Goal: Task Accomplishment & Management: Manage account settings

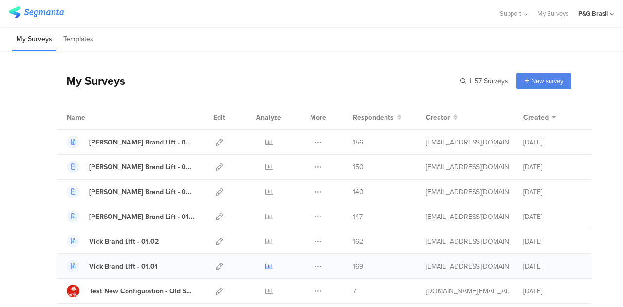
click at [265, 267] on icon at bounding box center [268, 266] width 7 height 7
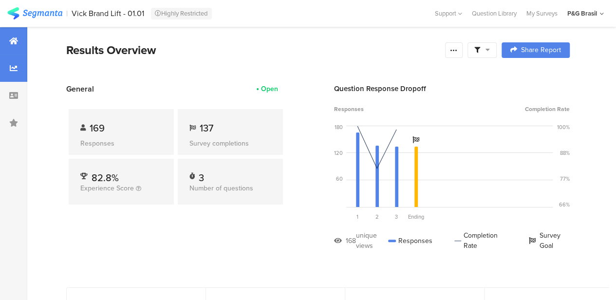
click at [10, 67] on icon at bounding box center [14, 68] width 8 height 8
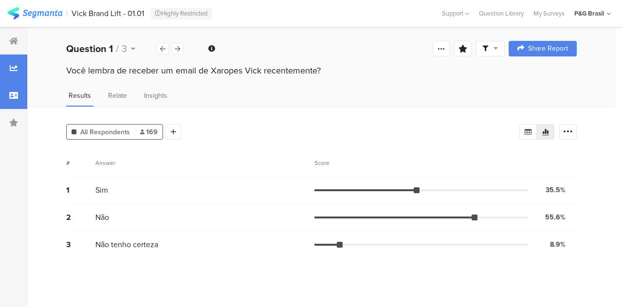
click at [16, 108] on div at bounding box center [13, 95] width 27 height 27
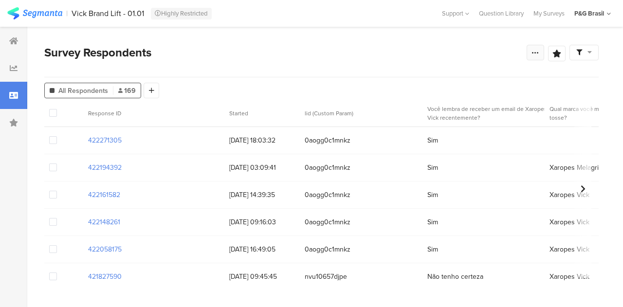
click at [531, 60] on div at bounding box center [536, 53] width 18 height 16
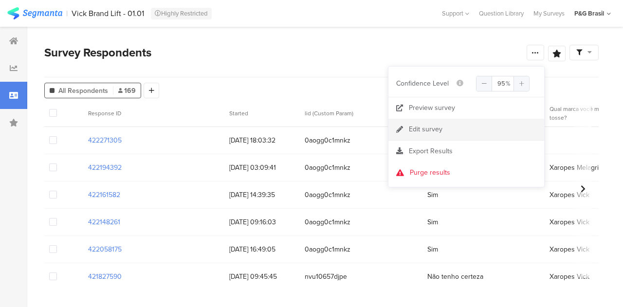
click at [409, 133] on div "Edit survey" at bounding box center [426, 130] width 34 height 10
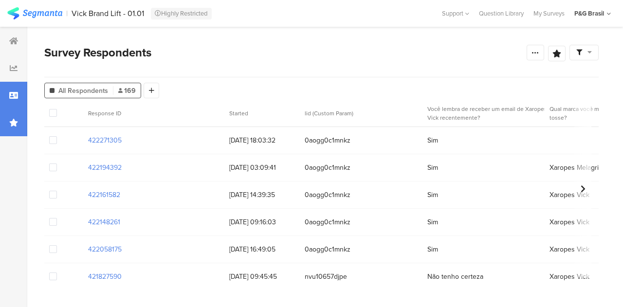
click at [16, 122] on icon at bounding box center [13, 123] width 9 height 8
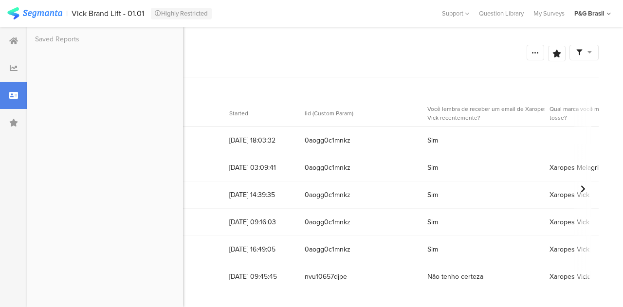
click at [9, 98] on icon at bounding box center [13, 96] width 9 height 8
click at [312, 33] on section "Survey Respondents Save Analysis Name Save Cancel Complete Responses Only Edit …" at bounding box center [321, 167] width 588 height 280
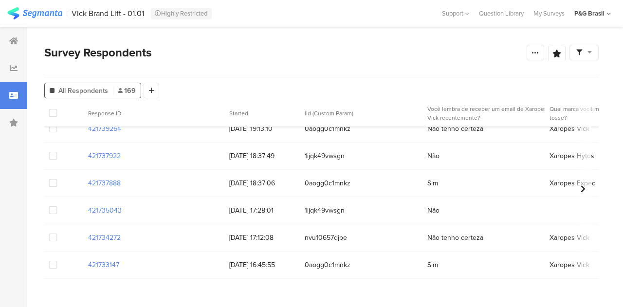
scroll to position [827, 0]
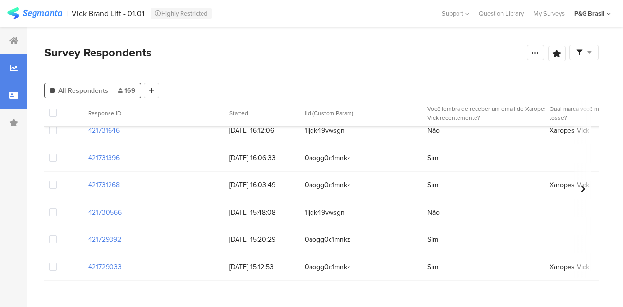
click at [15, 73] on div at bounding box center [13, 68] width 27 height 27
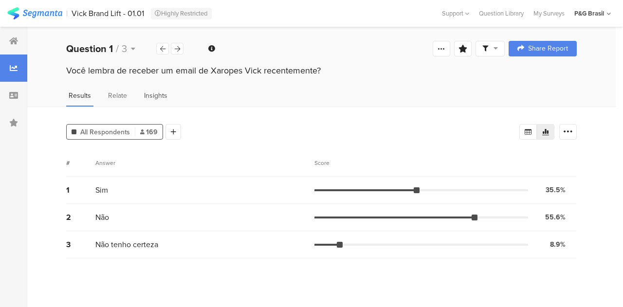
click at [164, 100] on span "Insights" at bounding box center [155, 96] width 23 height 10
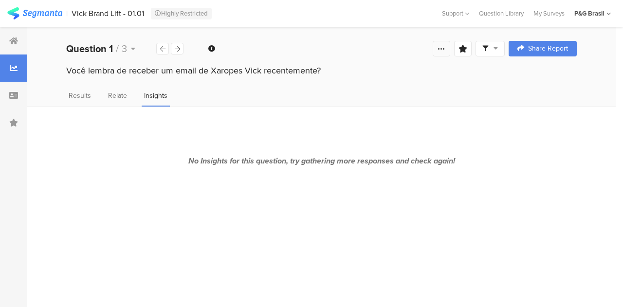
click at [442, 51] on icon at bounding box center [442, 49] width 8 height 8
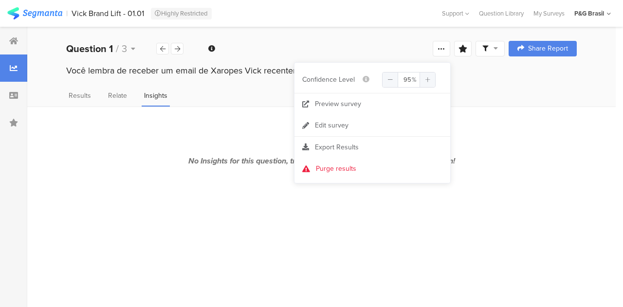
click at [139, 92] on div "Results Relate Insights" at bounding box center [321, 99] width 588 height 16
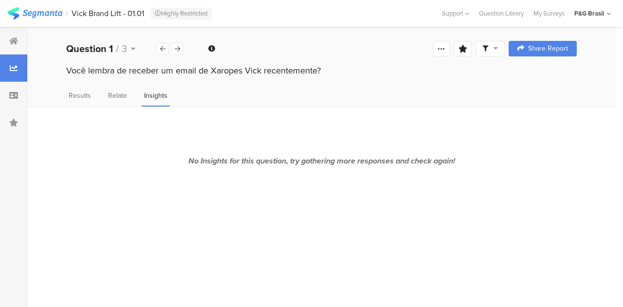
drag, startPoint x: 36, startPoint y: 87, endPoint x: 11, endPoint y: 92, distance: 25.8
click at [36, 87] on div "Você lembra de receber um email de Xaropes Vick recentemente?" at bounding box center [321, 79] width 588 height 31
click at [11, 92] on icon at bounding box center [13, 96] width 9 height 8
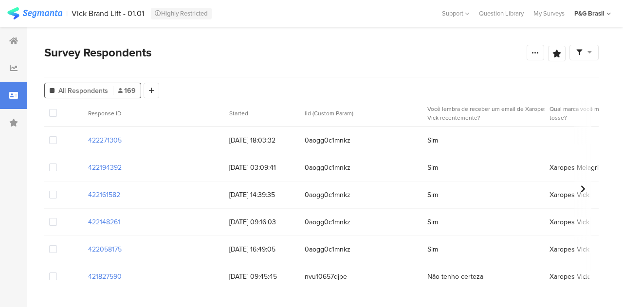
click at [261, 156] on div "422194392 [DATE] 03:09:41 0aogg0c1mnkz Sim Xaropes Melagrião Razoavelmente impr…" at bounding box center [416, 167] width 745 height 27
click at [266, 147] on div "[DATE] 18:03:32" at bounding box center [261, 140] width 75 height 20
click at [249, 125] on section "Started" at bounding box center [261, 113] width 75 height 27
click at [239, 113] on span "Started" at bounding box center [238, 113] width 19 height 9
click at [268, 117] on section "Started" at bounding box center [261, 113] width 75 height 27
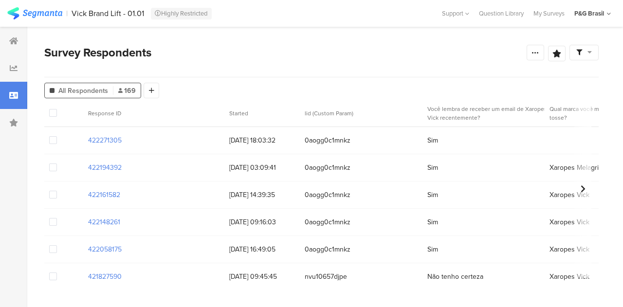
click at [526, 53] on div "Survey Respondents" at bounding box center [285, 53] width 482 height 18
click at [530, 53] on div at bounding box center [536, 53] width 18 height 16
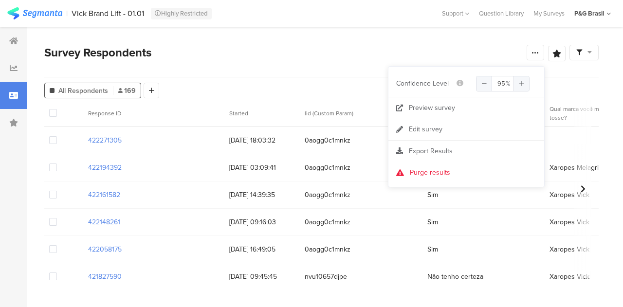
click at [332, 51] on div "Survey Respondents" at bounding box center [285, 53] width 482 height 18
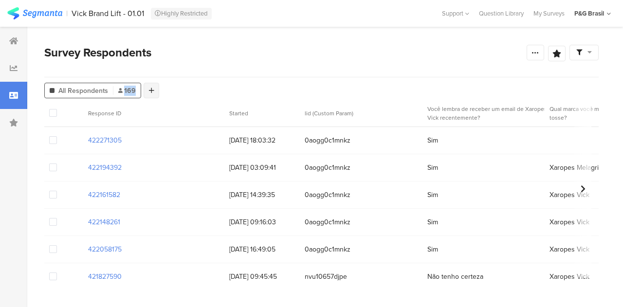
click at [143, 93] on div "All Respondents 169 Add Segment" at bounding box center [101, 88] width 115 height 19
click at [145, 93] on div at bounding box center [152, 91] width 16 height 16
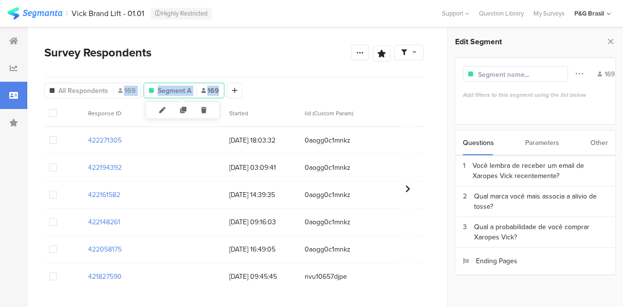
click at [200, 92] on div "Segment A 169" at bounding box center [184, 91] width 80 height 10
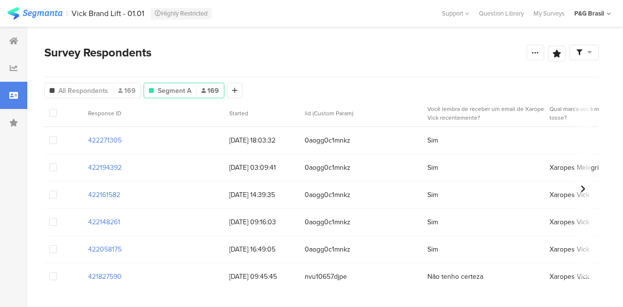
click at [196, 92] on div "Segment A 169" at bounding box center [184, 91] width 80 height 10
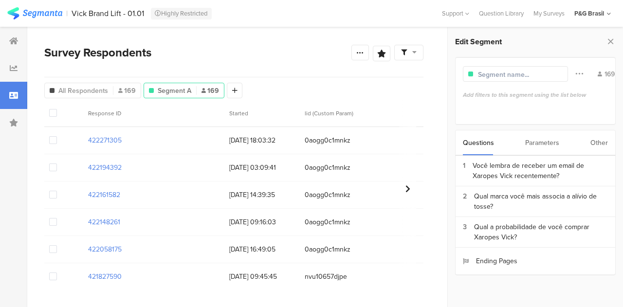
drag, startPoint x: 194, startPoint y: 100, endPoint x: 194, endPoint y: 94, distance: 5.9
drag, startPoint x: 194, startPoint y: 94, endPoint x: 187, endPoint y: 46, distance: 48.7
click at [186, 44] on div "Survey Respondents" at bounding box center [197, 53] width 307 height 18
click at [202, 109] on icon at bounding box center [204, 110] width 20 height 16
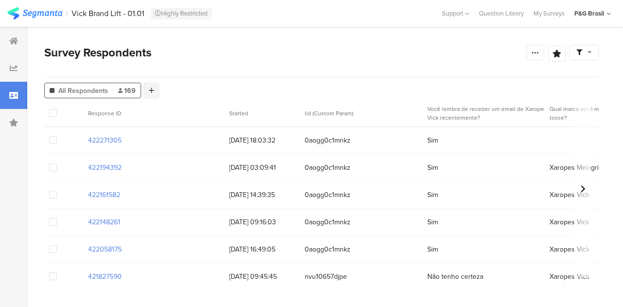
click at [149, 91] on icon at bounding box center [151, 90] width 5 height 7
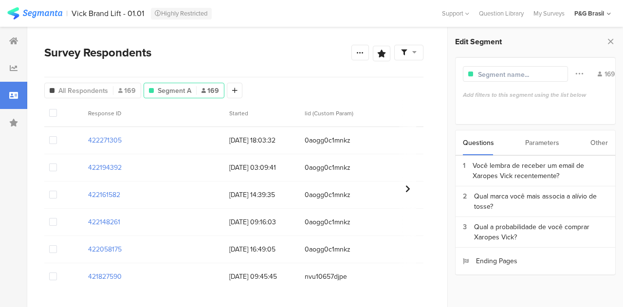
click at [542, 139] on div "Parameters" at bounding box center [542, 142] width 34 height 25
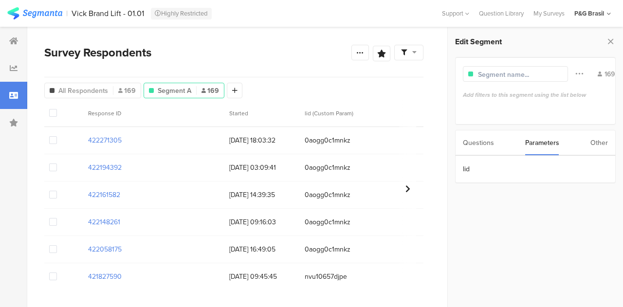
click at [589, 144] on div "Questions Parameters Other" at bounding box center [535, 143] width 161 height 26
click at [598, 139] on div "Other" at bounding box center [599, 142] width 18 height 25
click at [514, 174] on section "Time Range" at bounding box center [536, 169] width 160 height 27
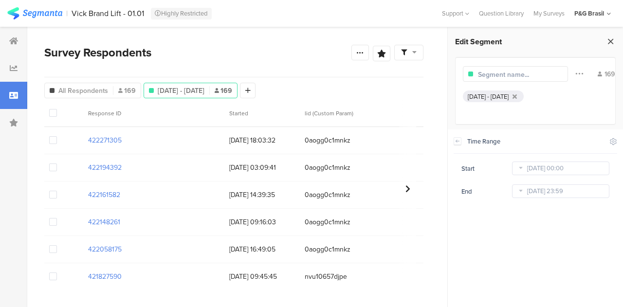
click at [614, 37] on icon at bounding box center [610, 42] width 10 height 14
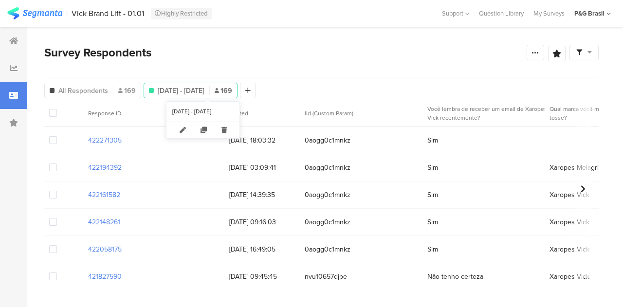
drag, startPoint x: 231, startPoint y: 87, endPoint x: 215, endPoint y: 74, distance: 20.8
click at [217, 62] on div "Survey Respondents Save Analysis Name Save Cancel Complete Responses Only Edit …" at bounding box center [321, 61] width 554 height 34
click at [232, 135] on icon at bounding box center [224, 130] width 20 height 16
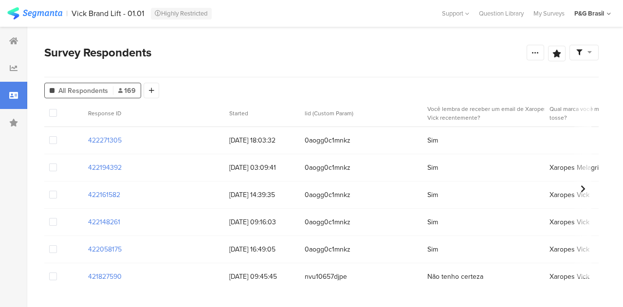
click at [309, 24] on section "| [PERSON_NAME] Brand Lift - 01.01 Highly Restricted Help Center Live Chat Supp…" at bounding box center [311, 13] width 623 height 27
